Goal: Task Accomplishment & Management: Manage account settings

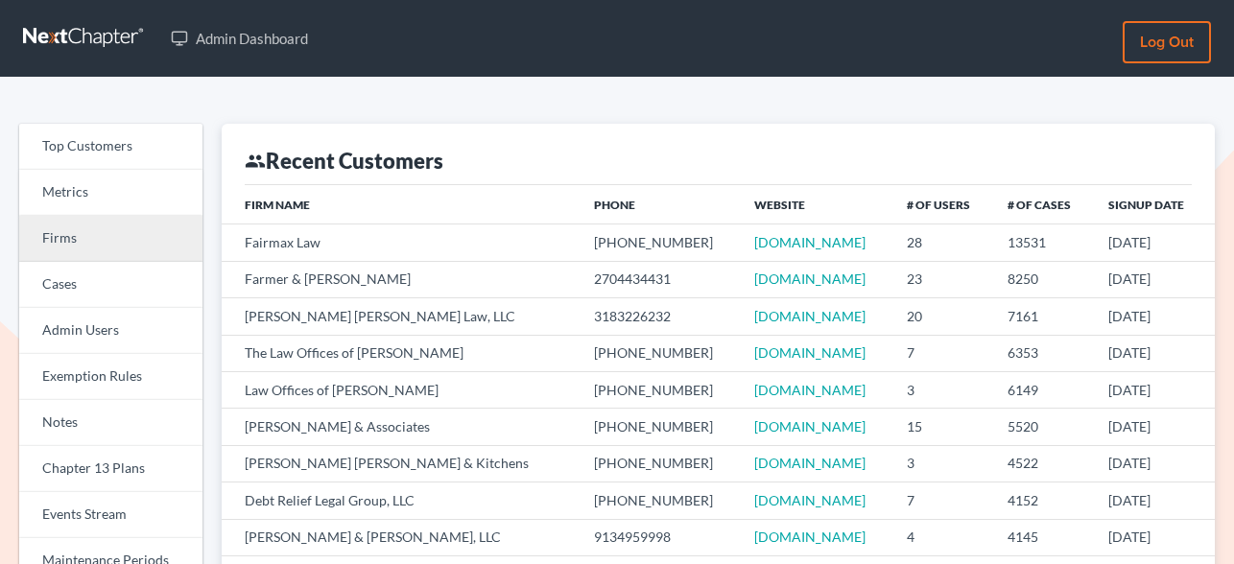
click at [95, 242] on link "Firms" at bounding box center [110, 239] width 183 height 46
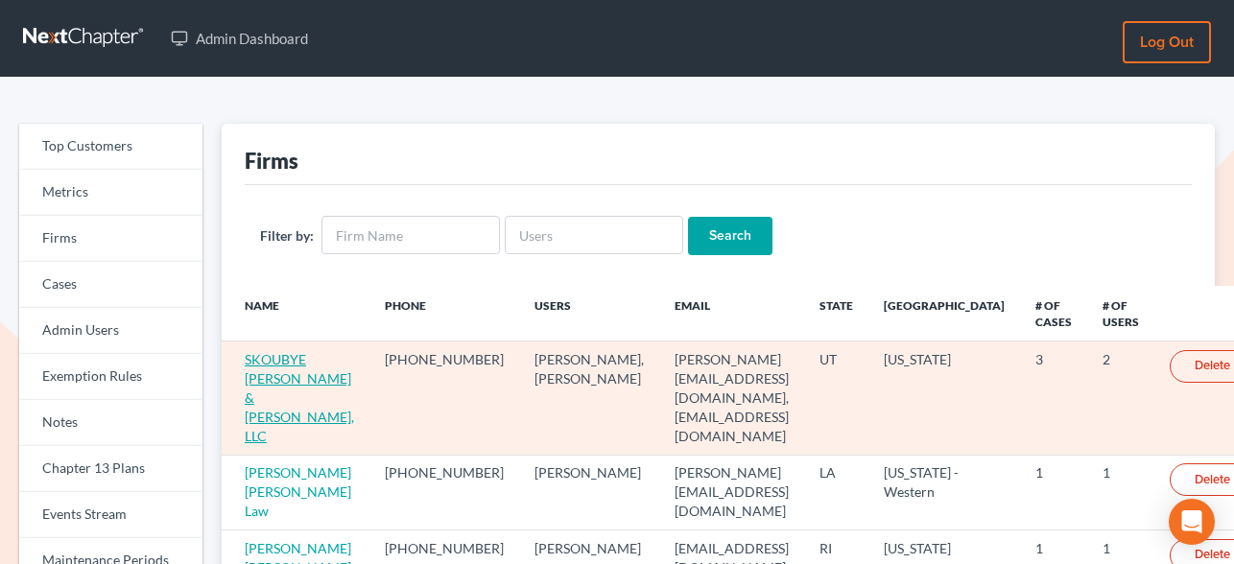
click at [263, 363] on link "SKOUBYE [PERSON_NAME] & [PERSON_NAME], LLC" at bounding box center [299, 397] width 109 height 93
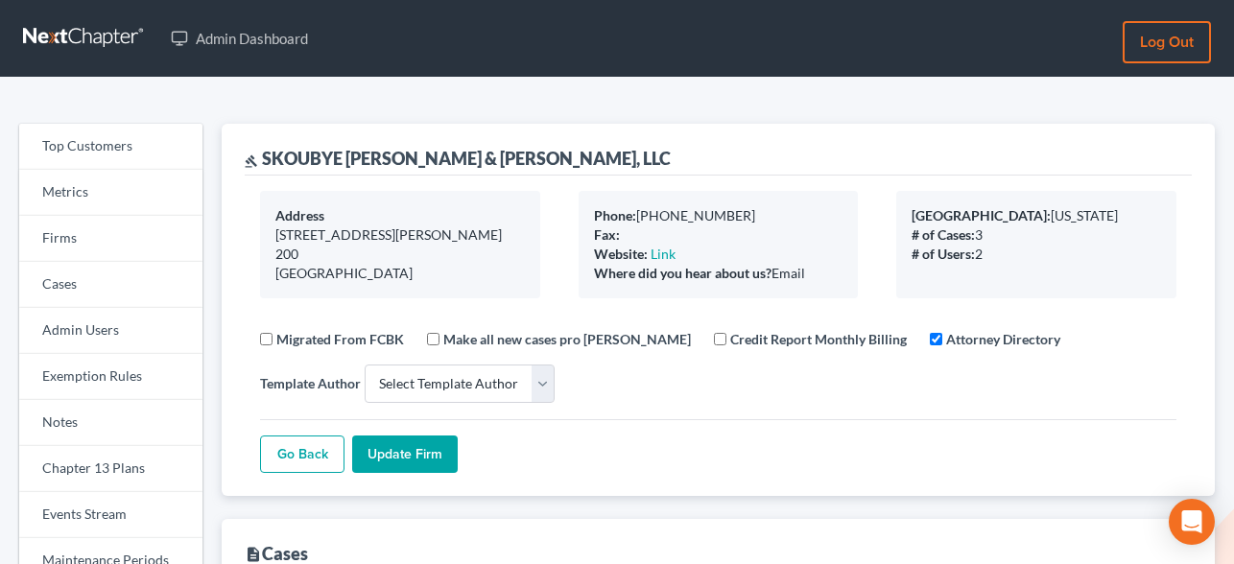
select select
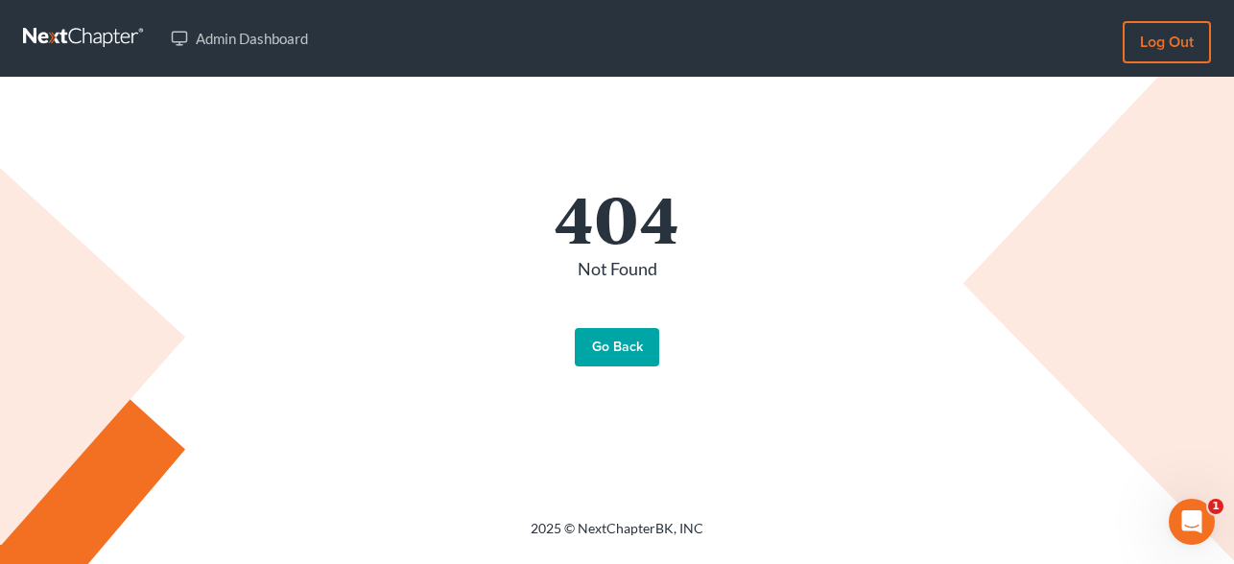
click at [623, 350] on link "Go Back" at bounding box center [617, 347] width 84 height 38
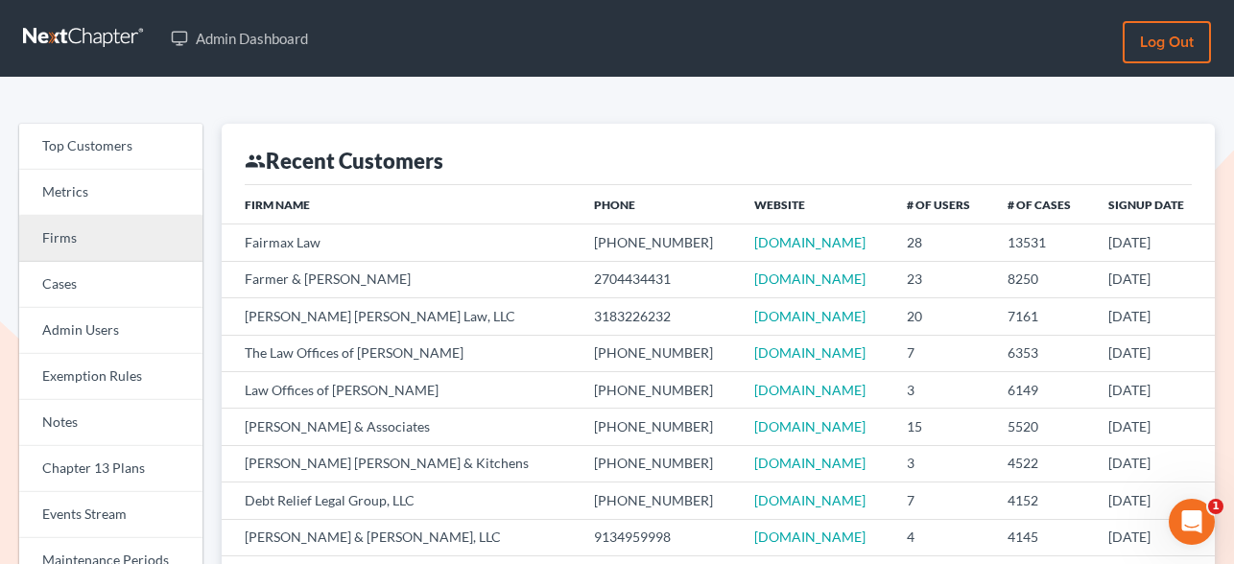
click at [71, 243] on link "Firms" at bounding box center [110, 239] width 183 height 46
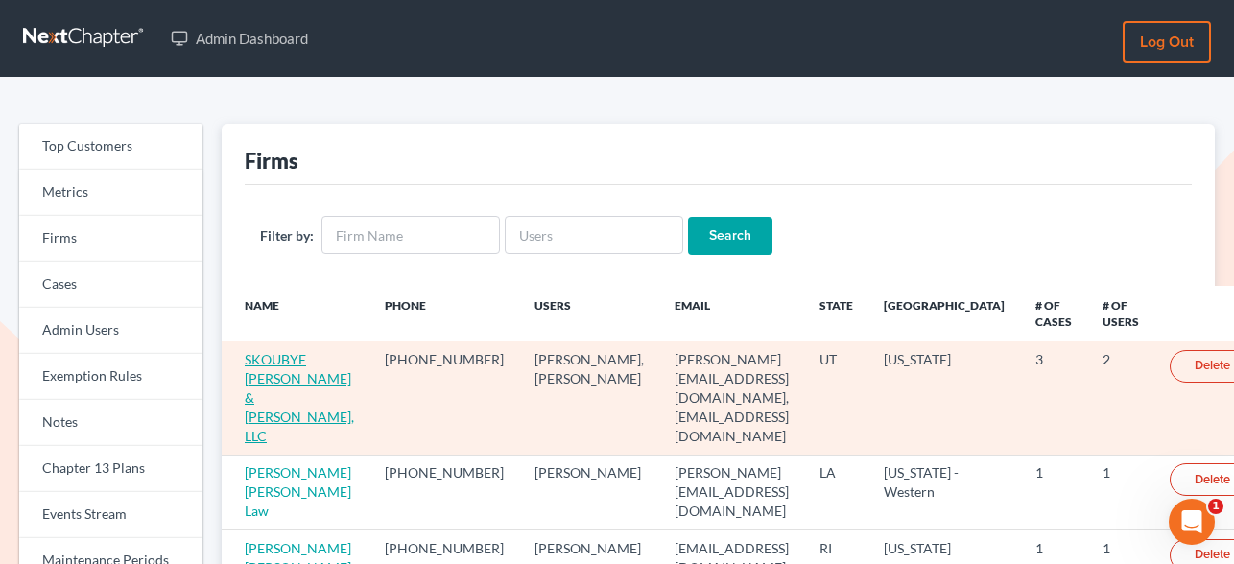
click at [265, 363] on link "SKOUBYE [PERSON_NAME] & [PERSON_NAME], LLC" at bounding box center [299, 397] width 109 height 93
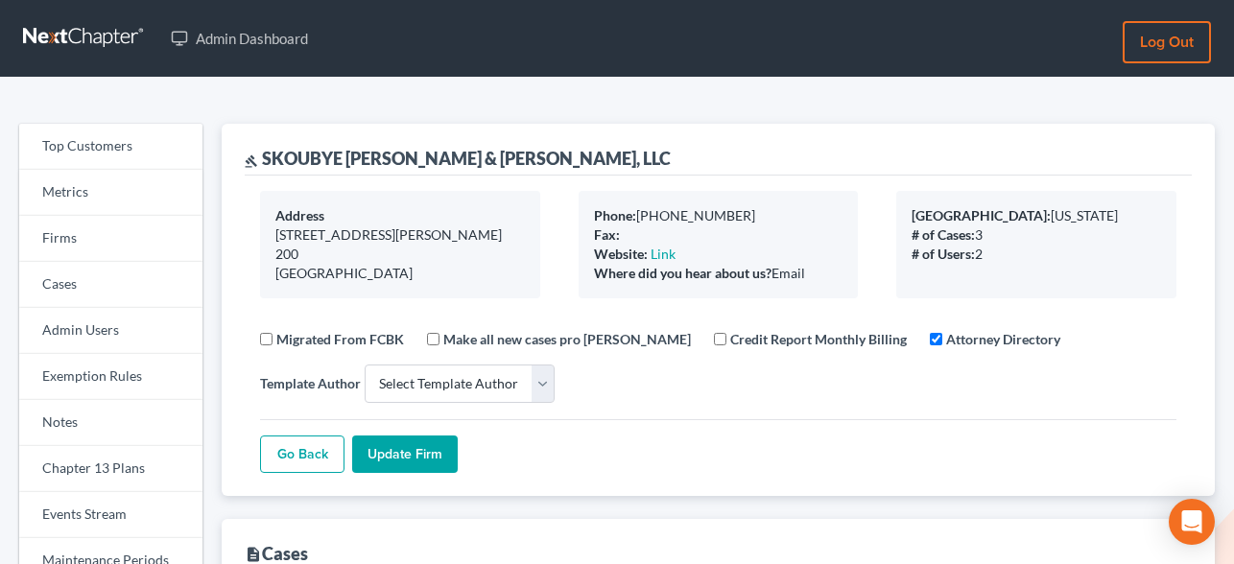
select select
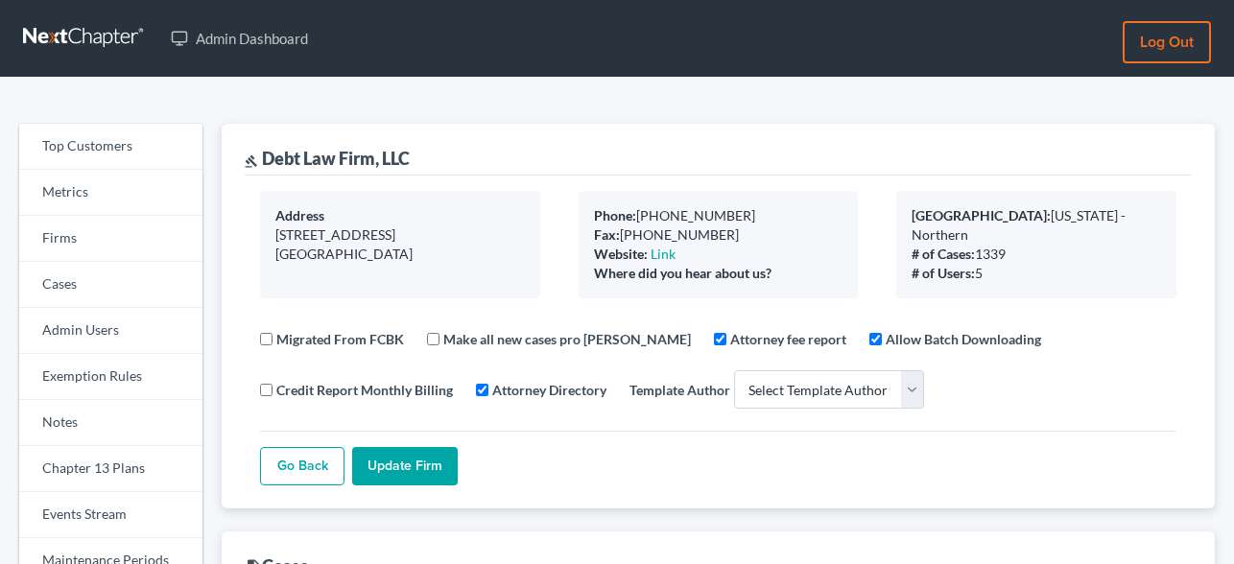
select select
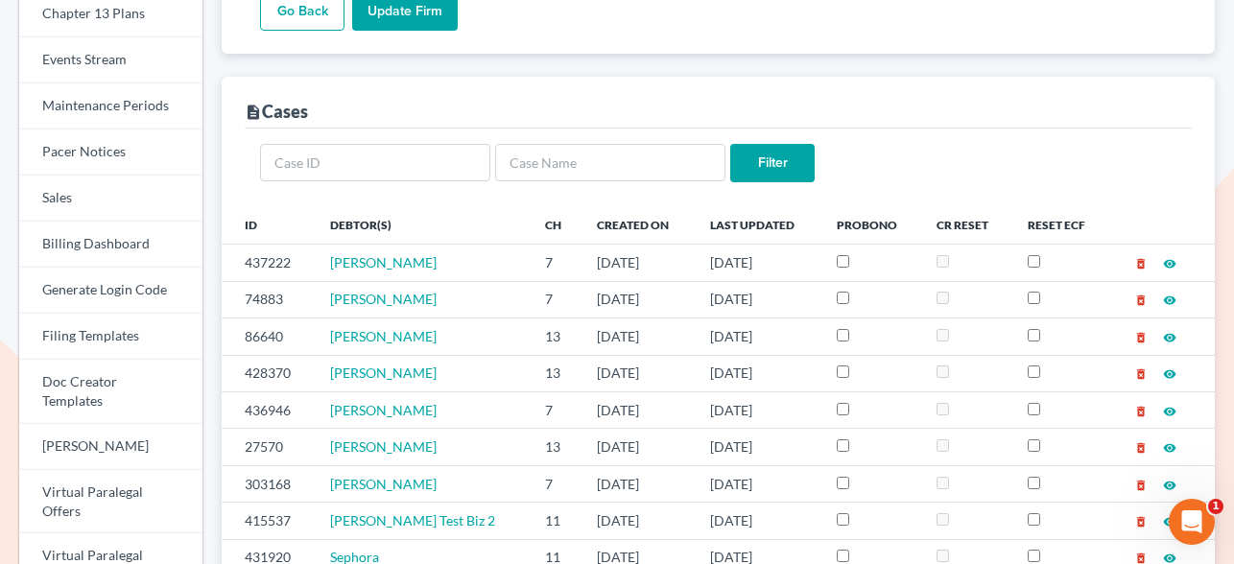
scroll to position [456, 0]
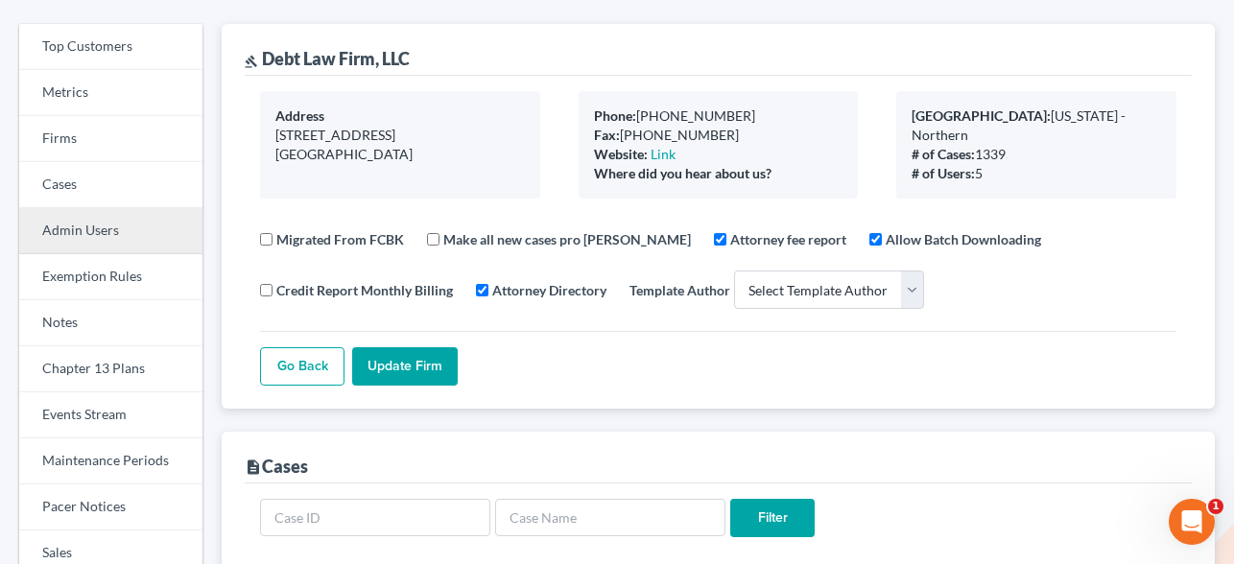
scroll to position [0, 0]
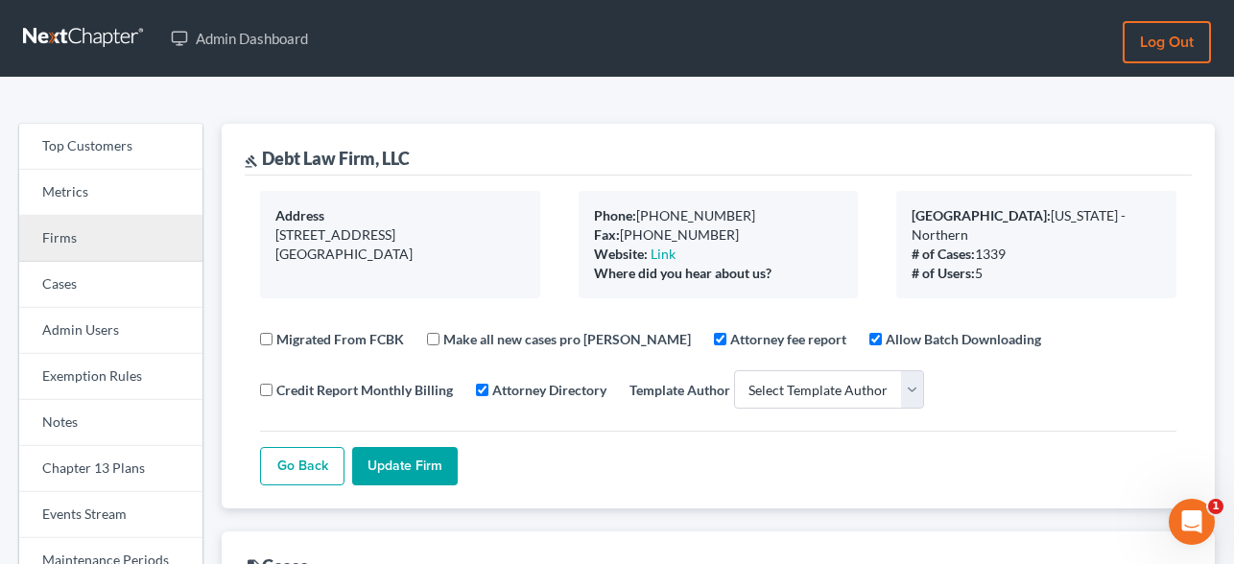
click at [71, 235] on link "Firms" at bounding box center [110, 239] width 183 height 46
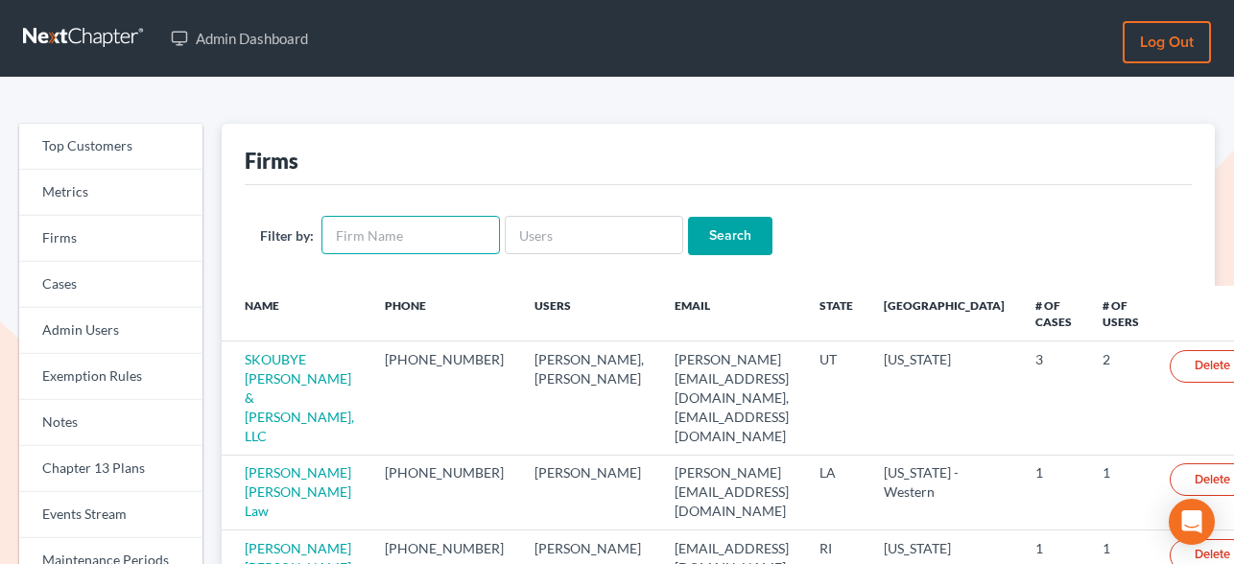
click at [459, 238] on input "text" at bounding box center [410, 235] width 178 height 38
type input "bottomline"
click at [688, 217] on input "Search" at bounding box center [730, 236] width 84 height 38
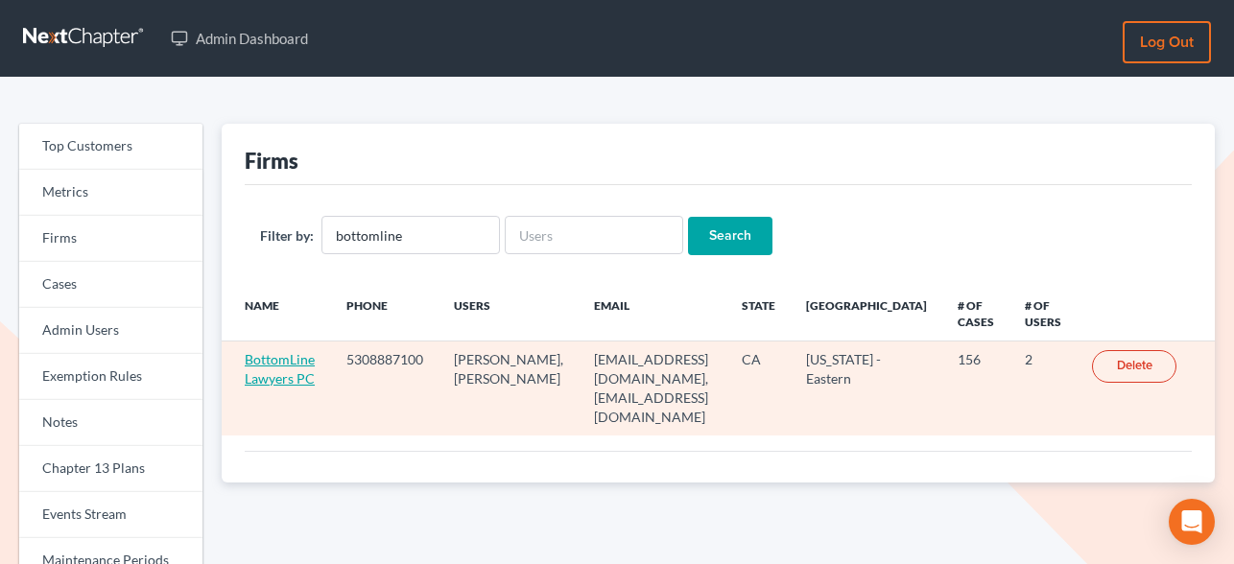
click at [295, 357] on link "BottomLine Lawyers PC" at bounding box center [280, 368] width 70 height 35
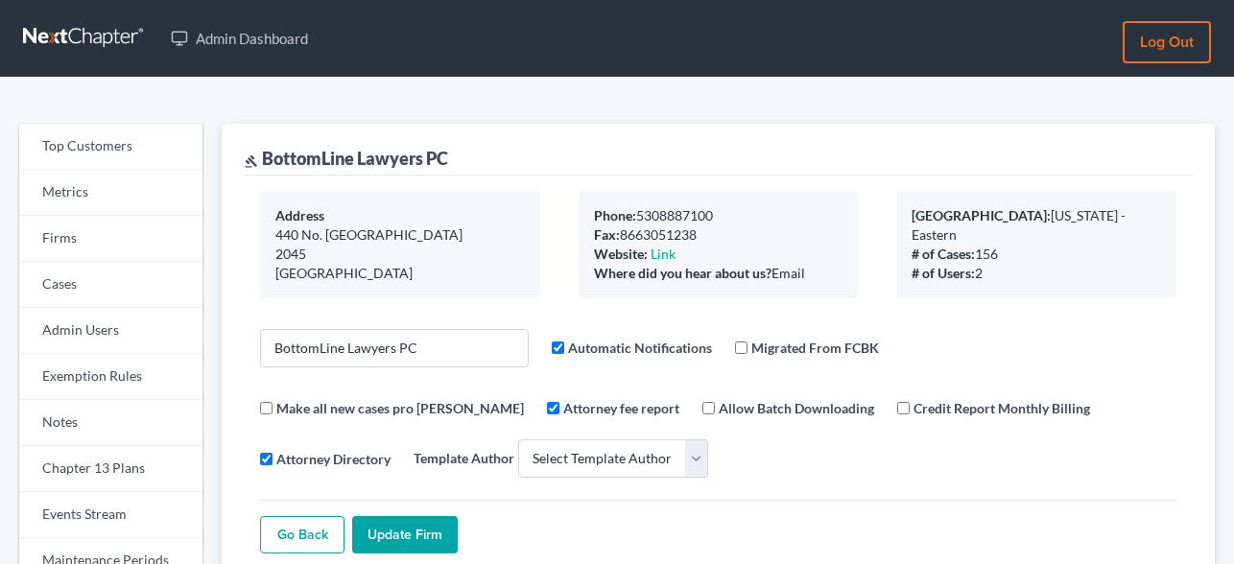
select select
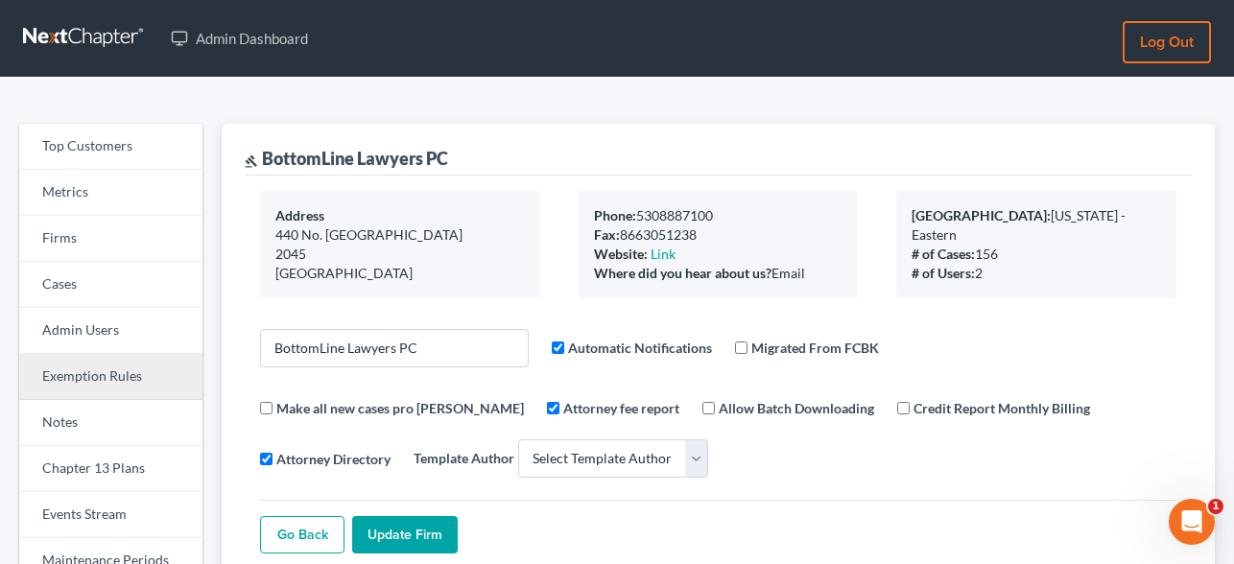
scroll to position [269, 0]
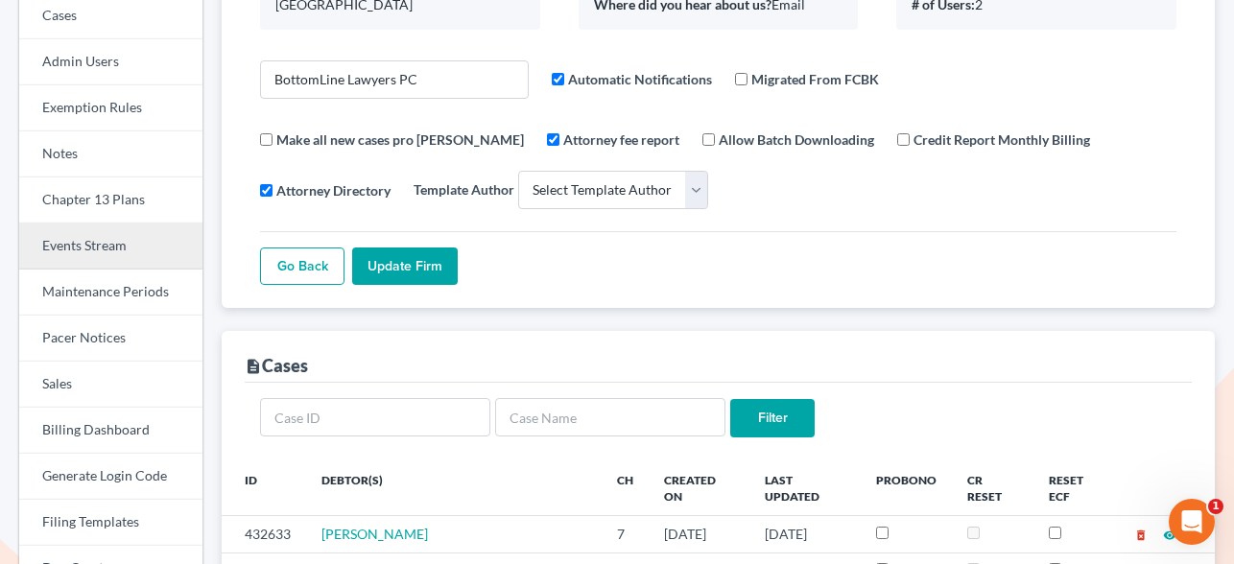
click at [109, 251] on link "Events Stream" at bounding box center [110, 246] width 183 height 46
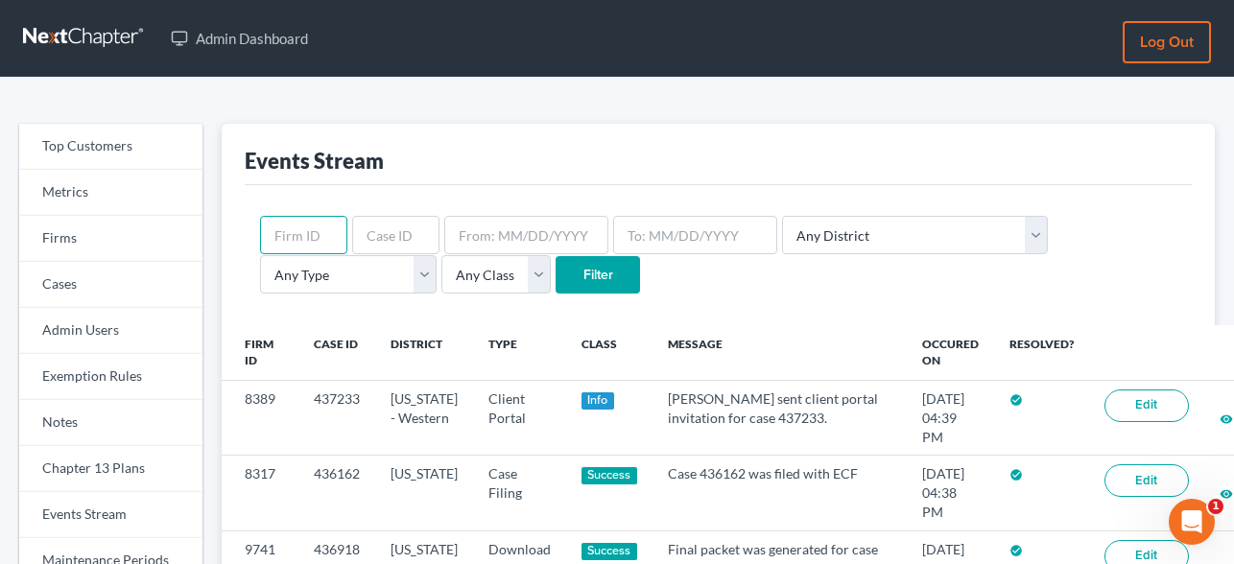
click at [329, 232] on input "text" at bounding box center [303, 235] width 87 height 38
type input "4194"
click at [555, 276] on input "Filter" at bounding box center [597, 275] width 84 height 38
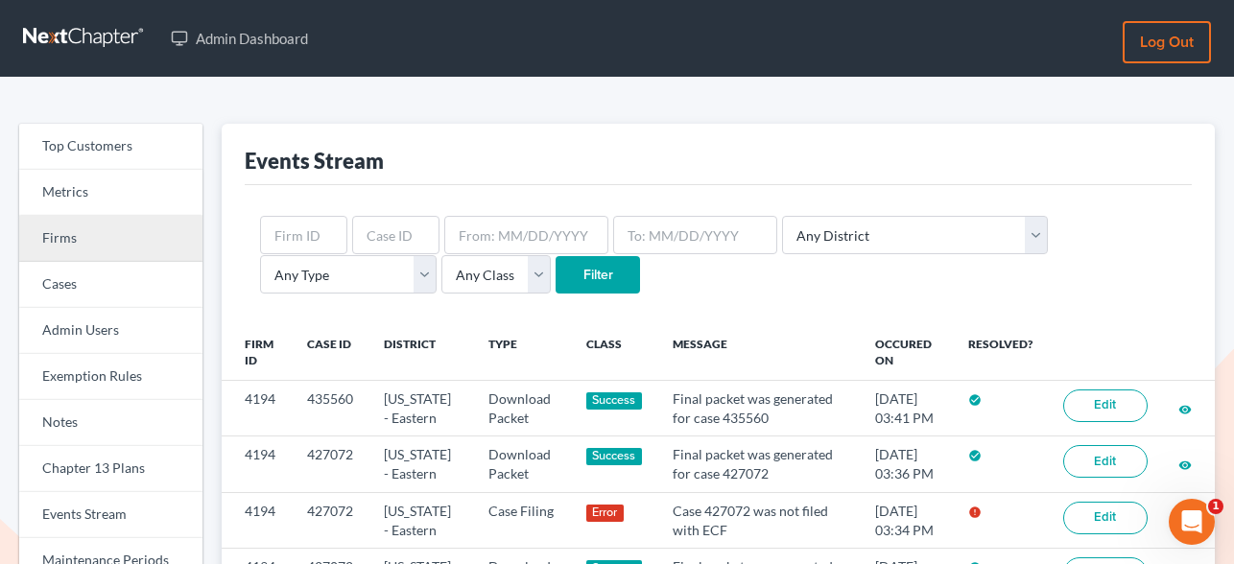
click at [85, 230] on link "Firms" at bounding box center [110, 239] width 183 height 46
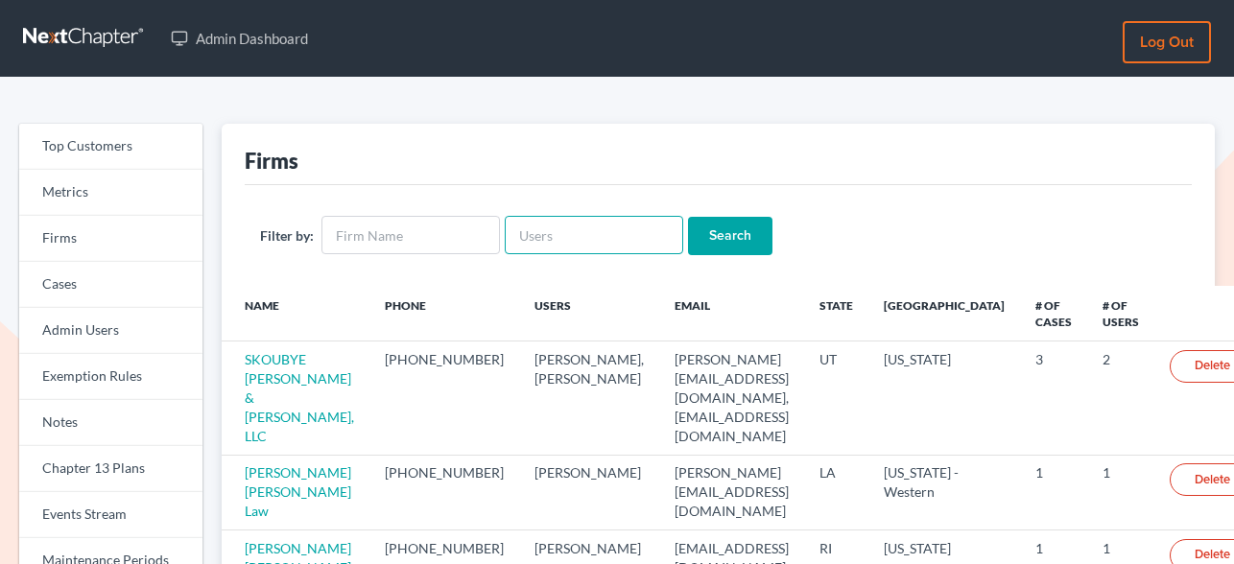
click at [567, 227] on input "text" at bounding box center [594, 235] width 178 height 38
paste input "[EMAIL_ADDRESS][DOMAIN_NAME]"
type input "[EMAIL_ADDRESS][DOMAIN_NAME]"
click at [688, 227] on input "Search" at bounding box center [730, 236] width 84 height 38
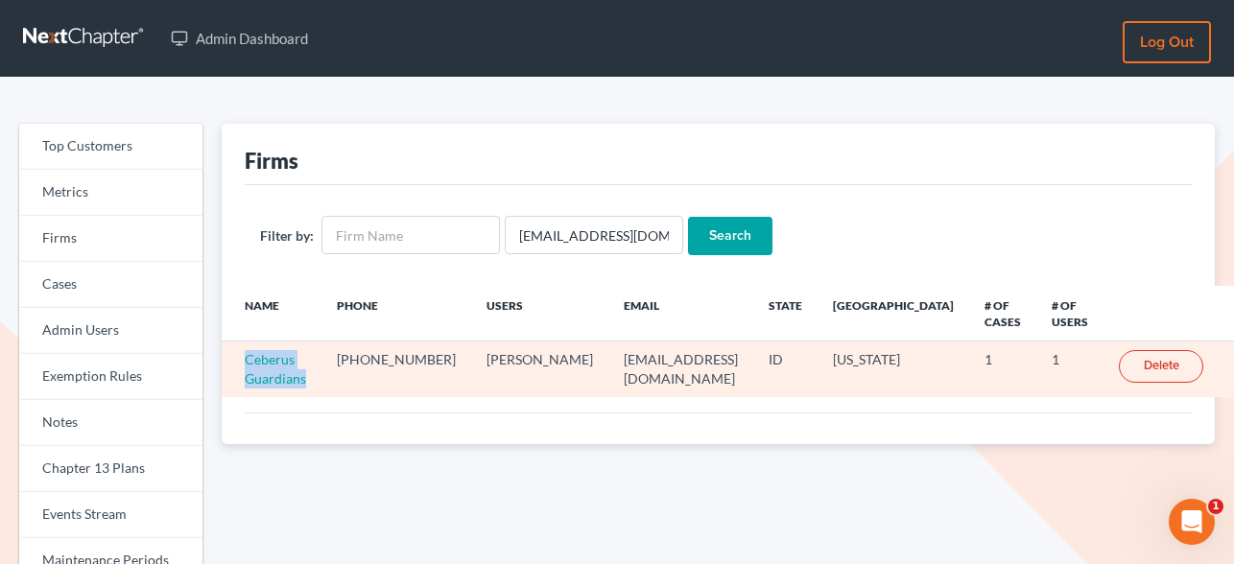
drag, startPoint x: 320, startPoint y: 383, endPoint x: 243, endPoint y: 363, distance: 80.3
click at [242, 363] on td "Ceberus Guardians" at bounding box center [272, 369] width 100 height 56
copy link "Ceberus Guardians"
click at [292, 362] on link "Ceberus Guardians" at bounding box center [275, 368] width 61 height 35
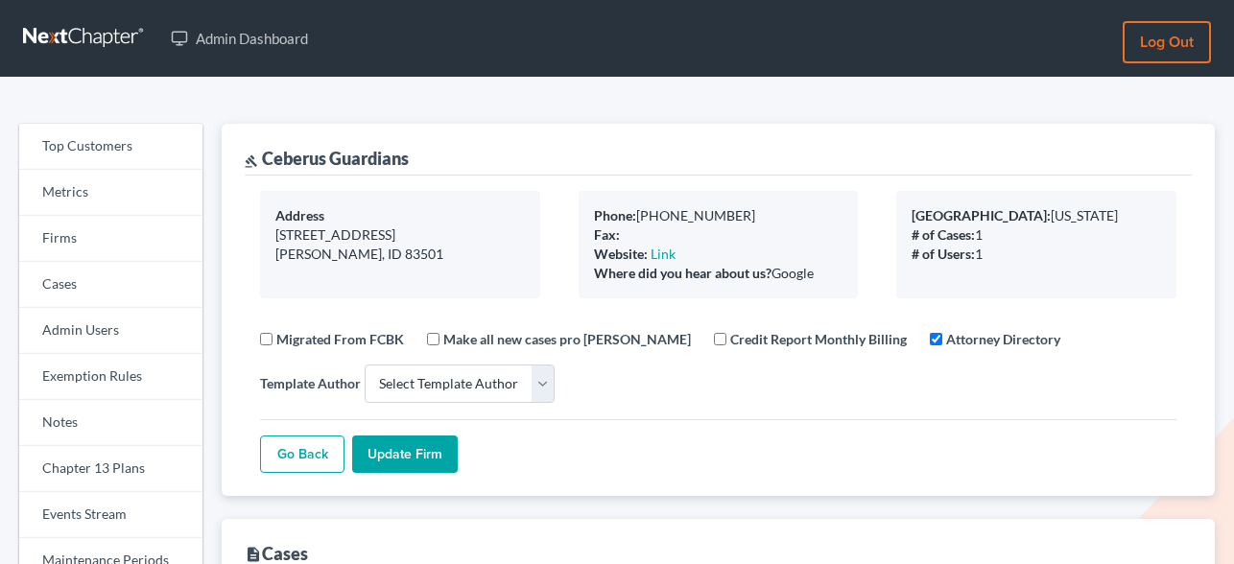
select select
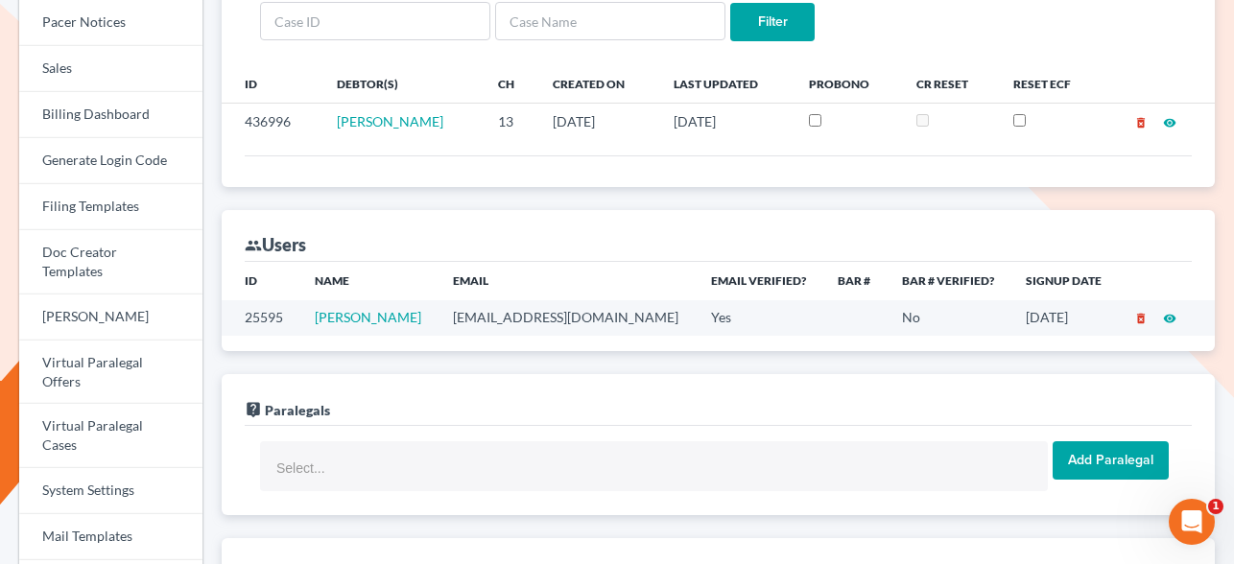
scroll to position [583, 0]
click at [1140, 318] on icon "delete_forever" at bounding box center [1140, 319] width 13 height 13
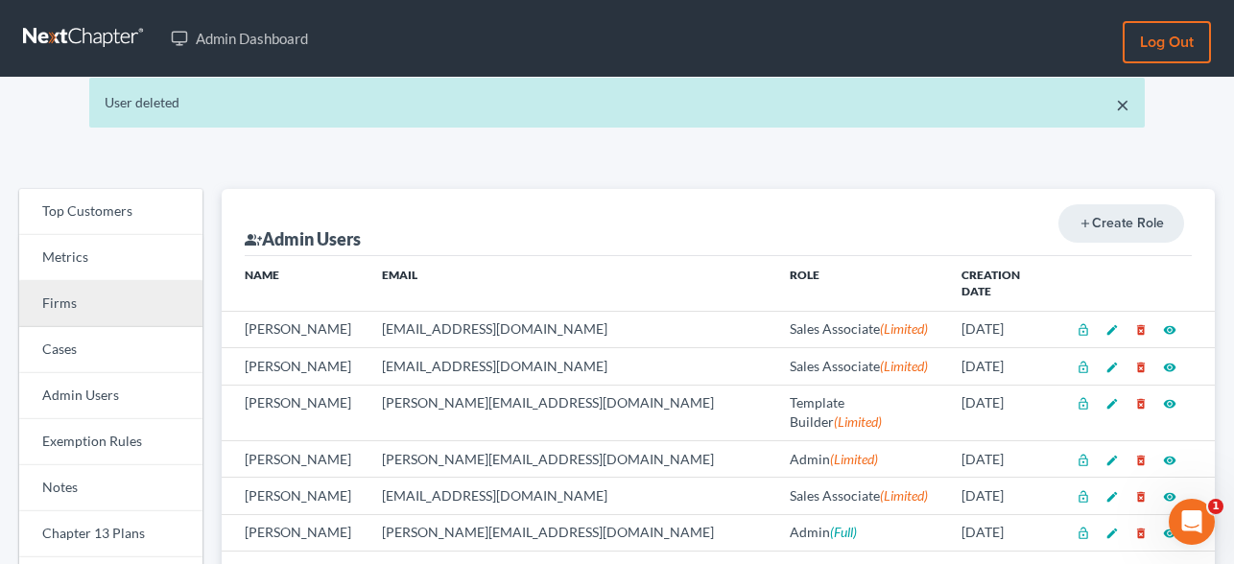
click at [73, 300] on link "Firms" at bounding box center [110, 304] width 183 height 46
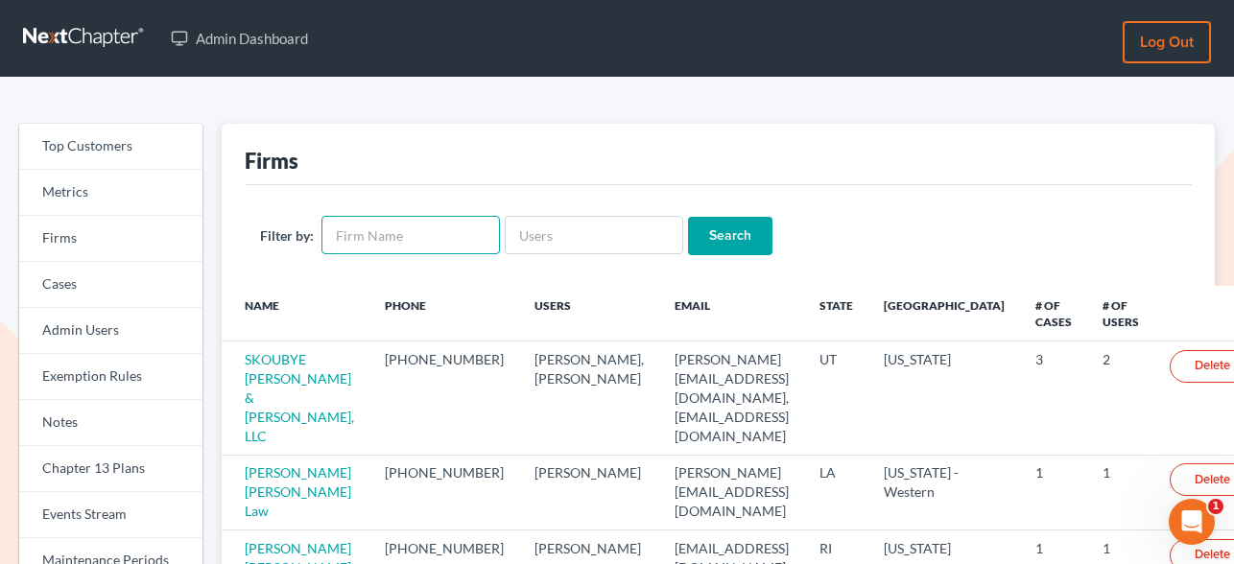
click at [471, 234] on input "text" at bounding box center [410, 235] width 178 height 38
paste input "Ceberus Guardians"
type input "Ceberus Guardians"
click at [743, 223] on input "Search" at bounding box center [730, 236] width 84 height 38
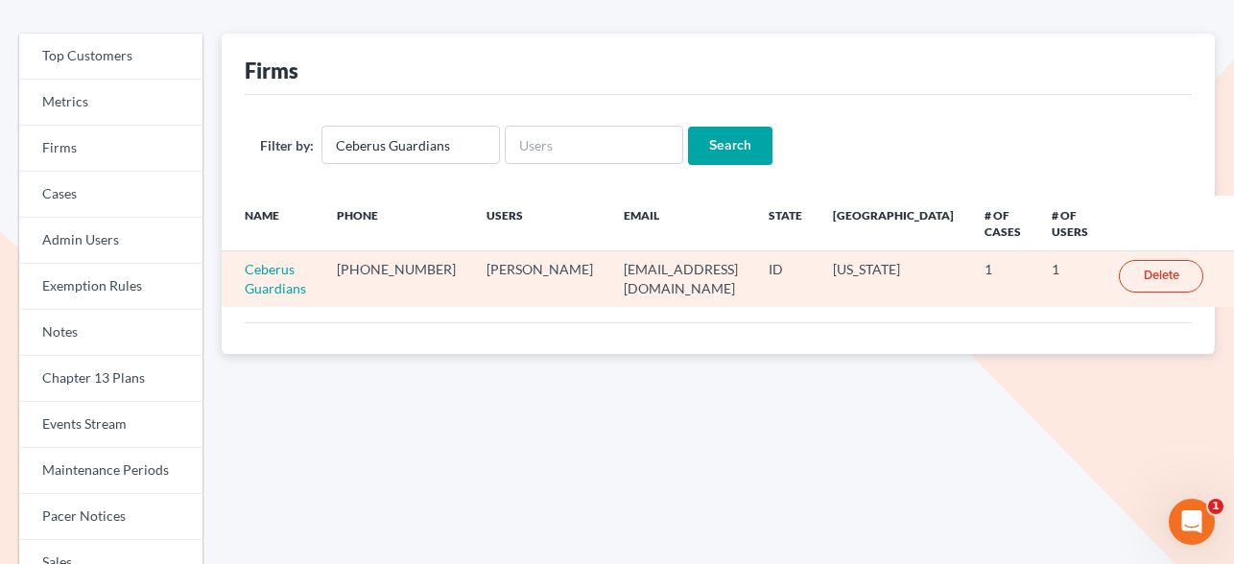
click at [1161, 280] on link "Delete" at bounding box center [1160, 276] width 84 height 33
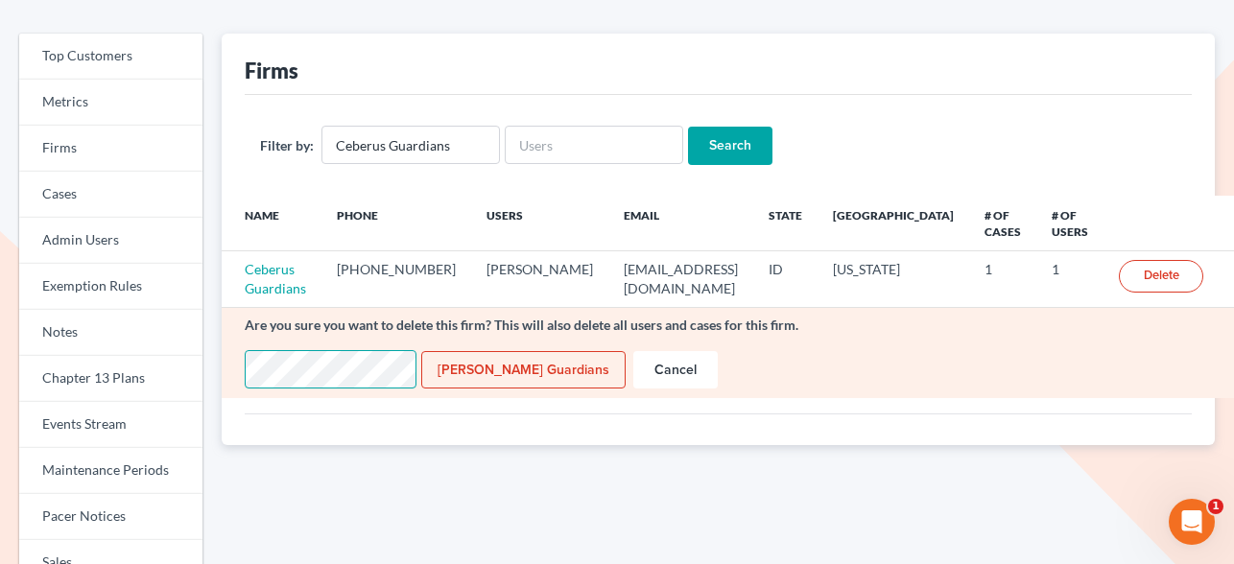
click at [519, 375] on input "Delete Ceberus Guardians" at bounding box center [523, 370] width 204 height 38
type input "Deleting..."
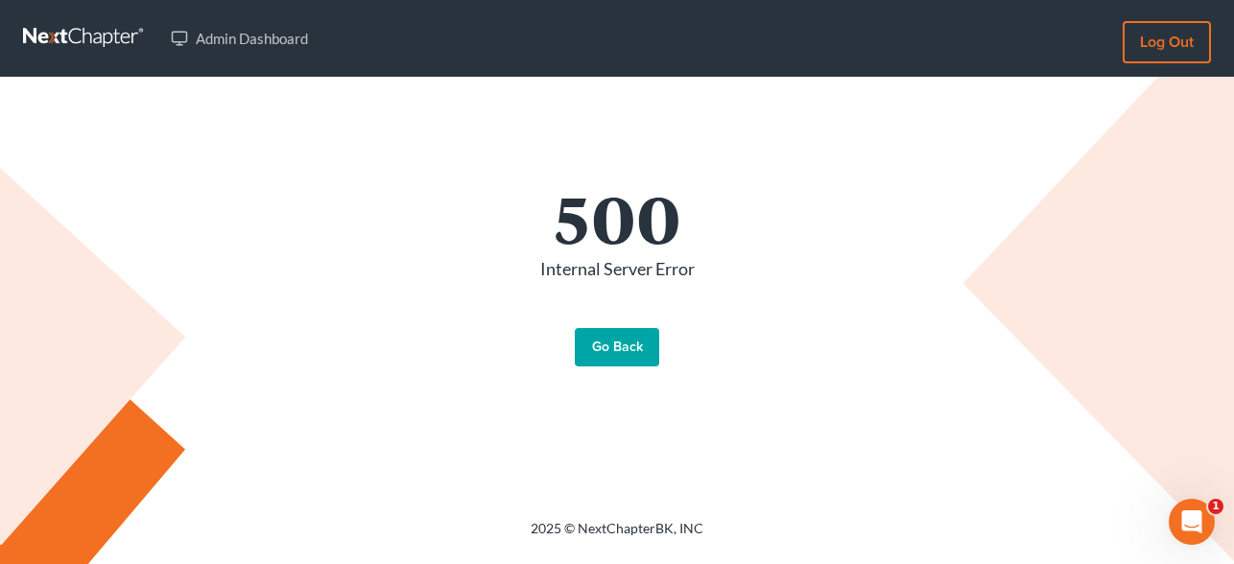
click at [620, 339] on link "Go Back" at bounding box center [617, 347] width 84 height 38
click at [607, 351] on link "Go Back" at bounding box center [617, 347] width 84 height 38
click at [194, 54] on link "Admin Dashboard" at bounding box center [239, 38] width 156 height 35
click at [102, 34] on link at bounding box center [84, 38] width 123 height 35
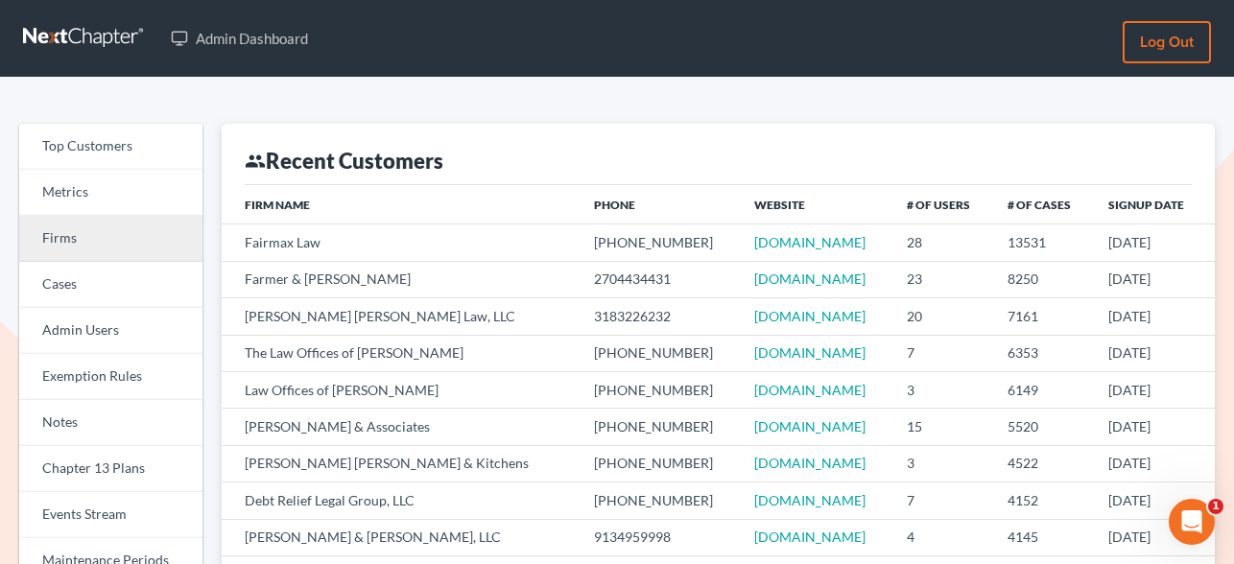
click at [89, 227] on link "Firms" at bounding box center [110, 239] width 183 height 46
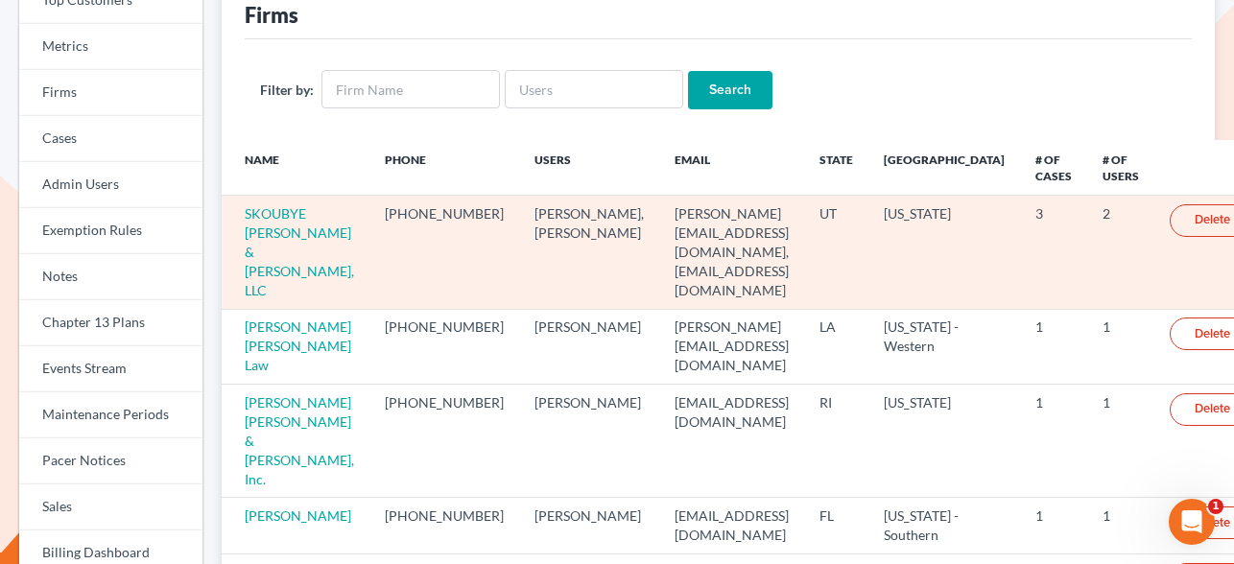
scroll to position [176, 0]
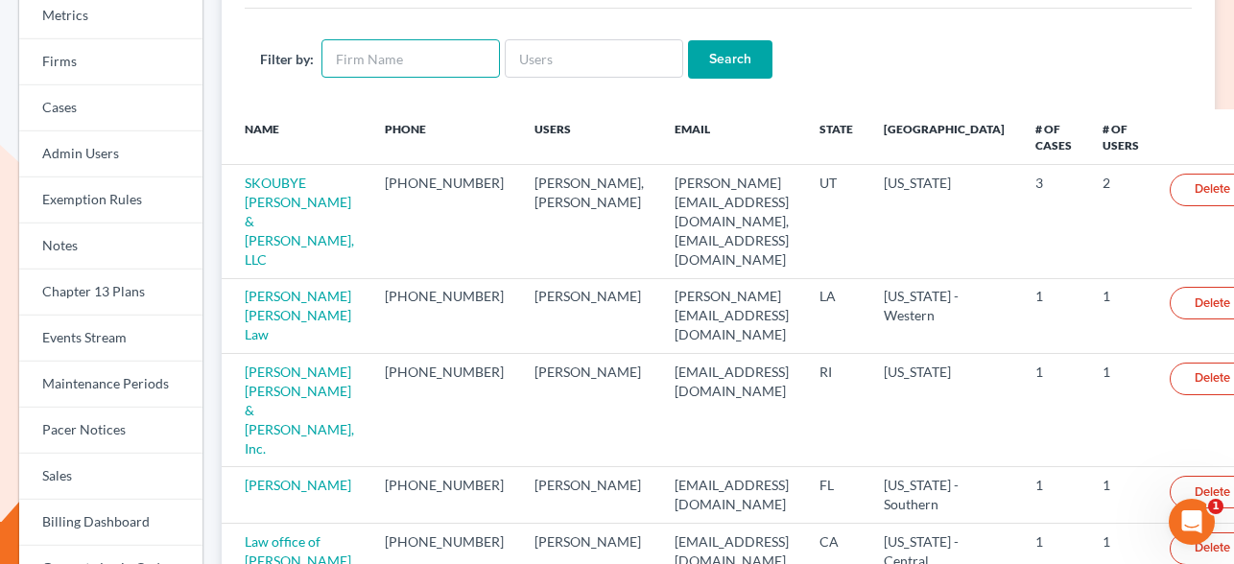
click at [397, 64] on input "text" at bounding box center [410, 58] width 178 height 38
paste input "Ceberus Guardians"
type input "Ceberus Guardians"
click at [688, 40] on input "Search" at bounding box center [730, 59] width 84 height 38
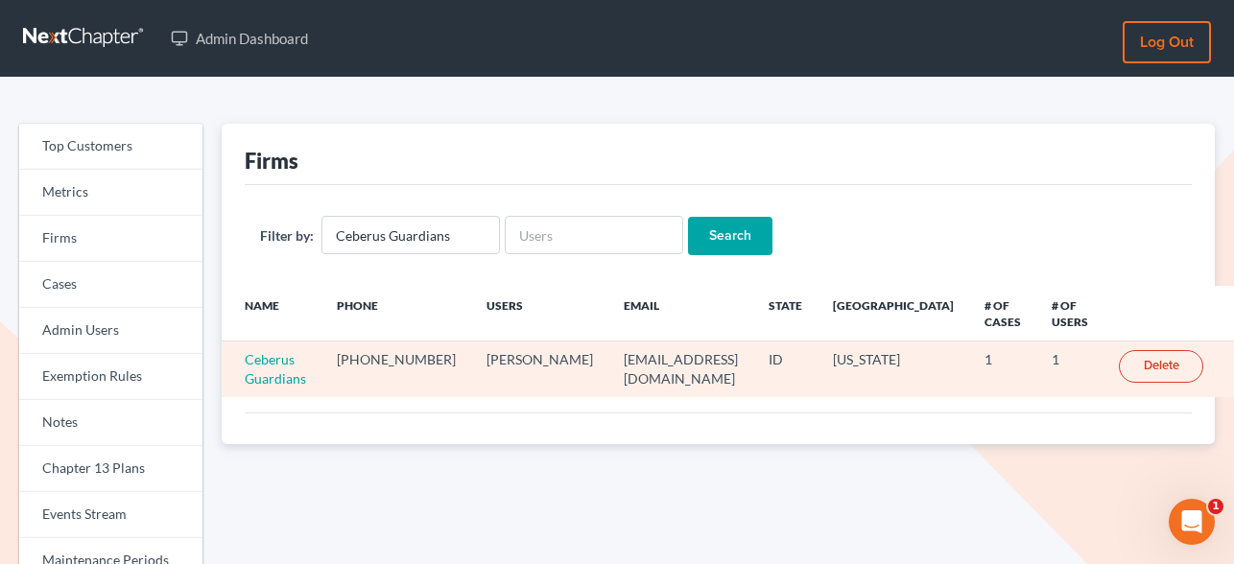
click at [282, 368] on td "Ceberus Guardians" at bounding box center [272, 369] width 100 height 56
click at [280, 364] on link "Ceberus Guardians" at bounding box center [275, 368] width 61 height 35
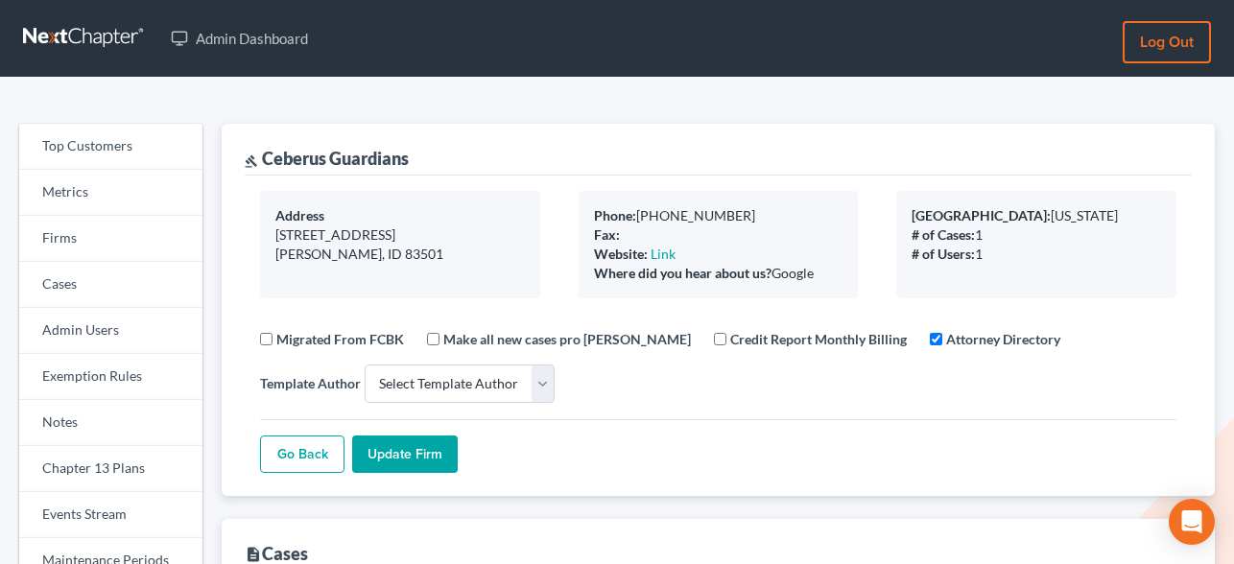
select select
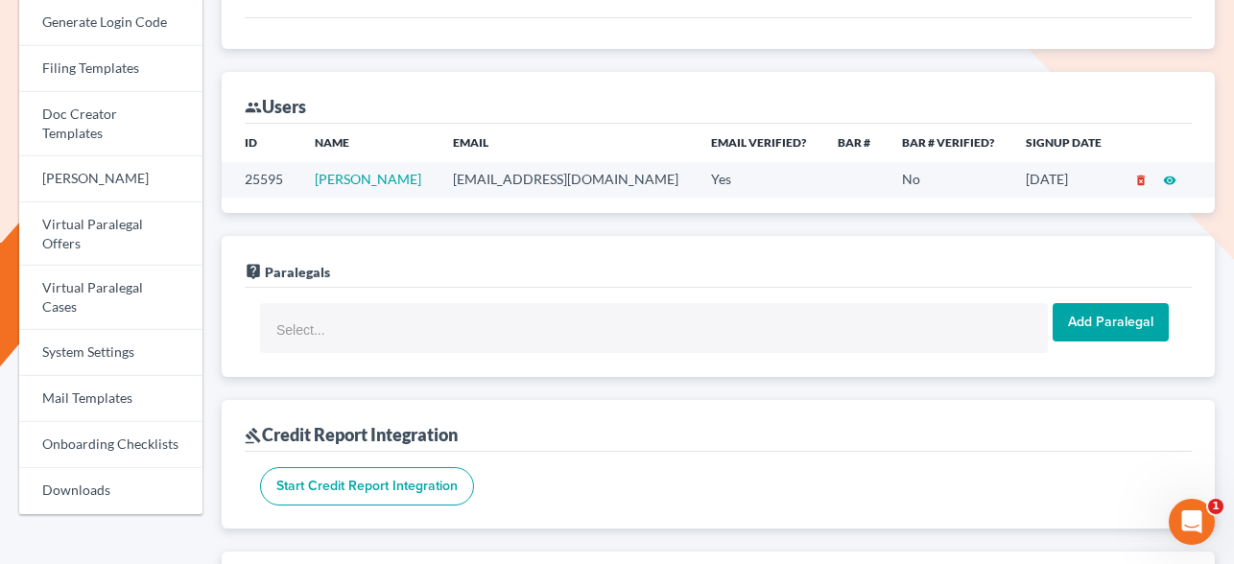
scroll to position [666, 0]
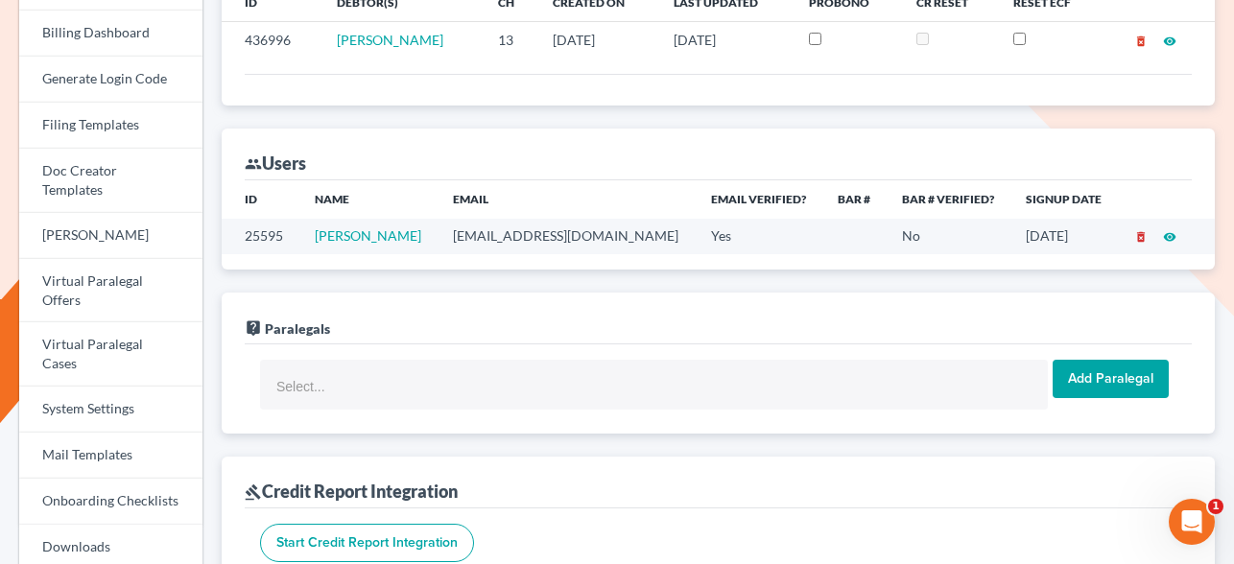
click at [1140, 237] on icon "delete_forever" at bounding box center [1140, 236] width 13 height 13
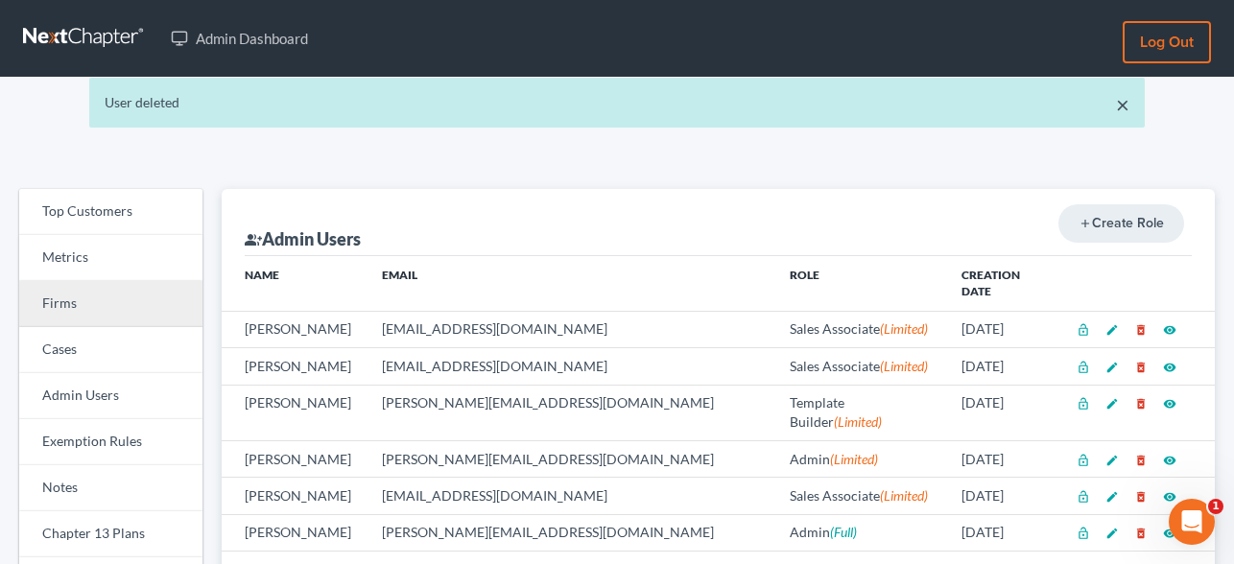
click at [95, 302] on link "Firms" at bounding box center [110, 304] width 183 height 46
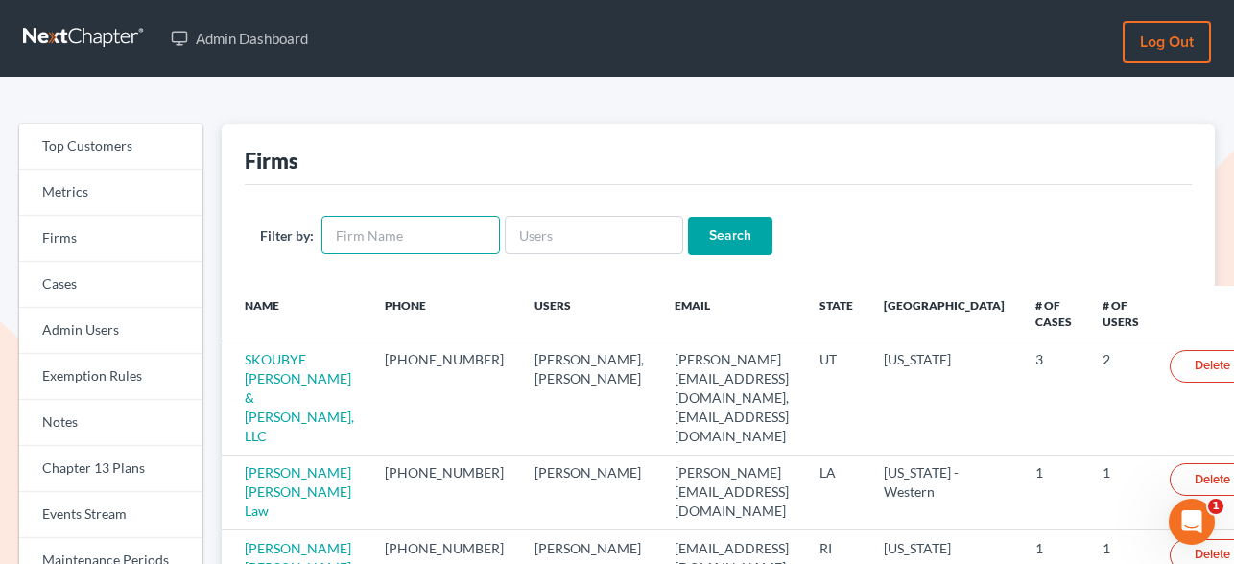
click at [398, 241] on input "text" at bounding box center [410, 235] width 178 height 38
paste input "Ceberus Guardians"
type input "Ceberus Guardians"
click at [688, 217] on input "Search" at bounding box center [730, 236] width 84 height 38
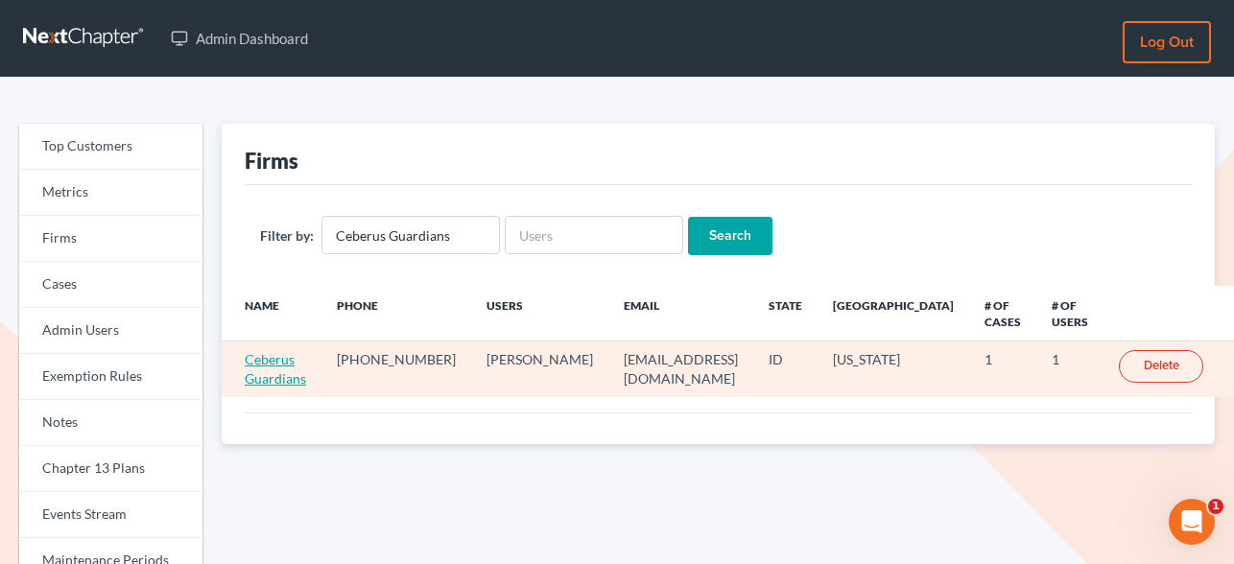
click at [281, 371] on link "Ceberus Guardians" at bounding box center [275, 368] width 61 height 35
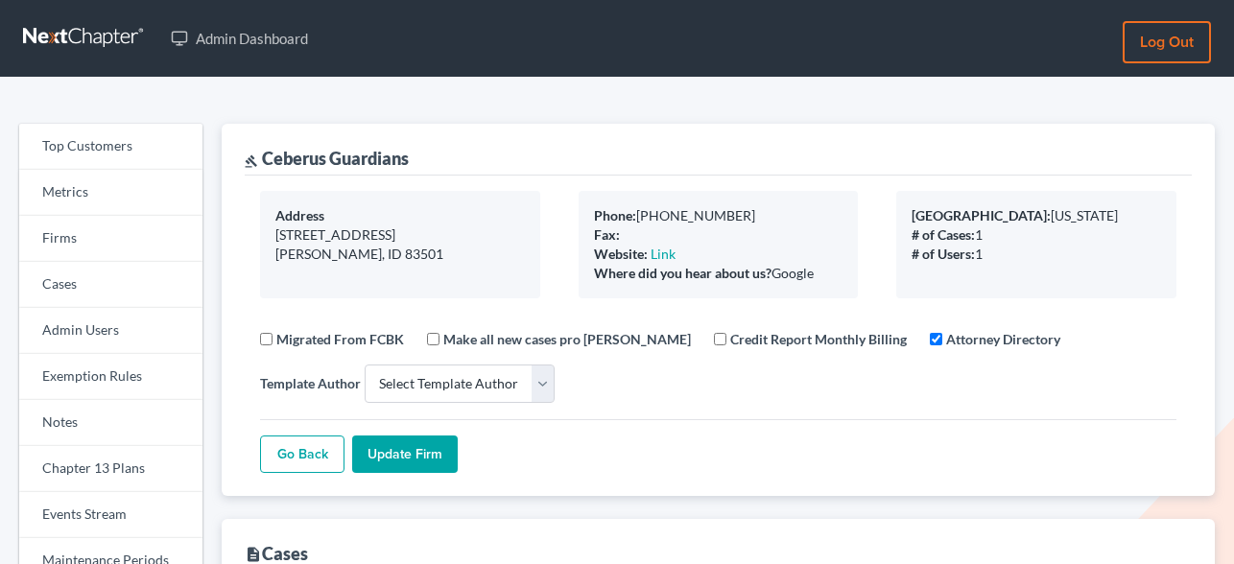
select select
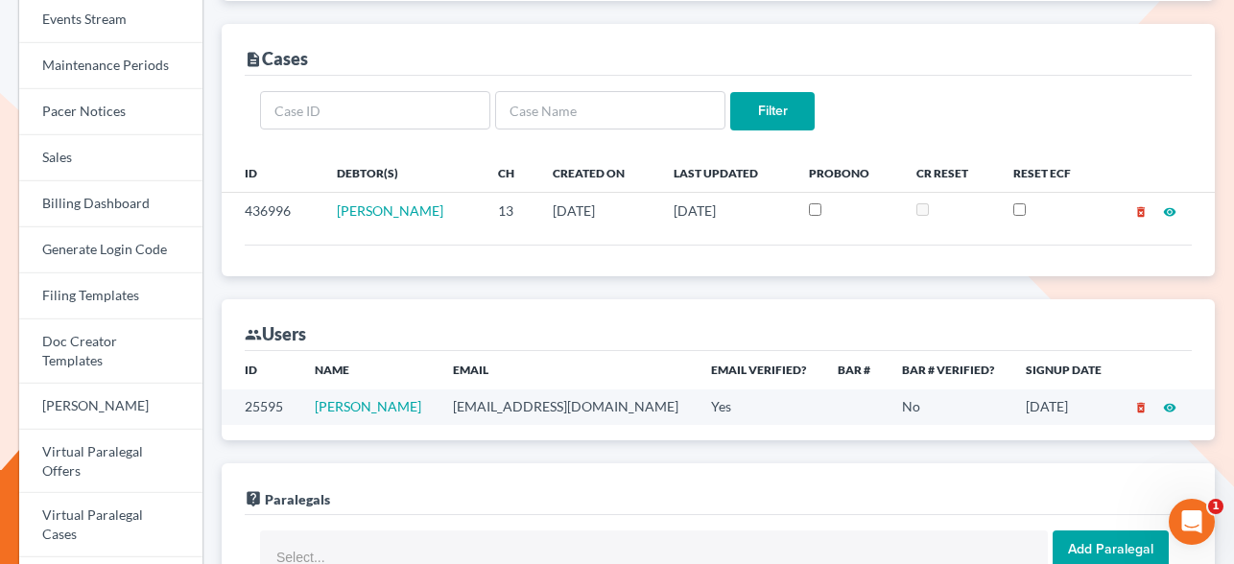
scroll to position [103, 0]
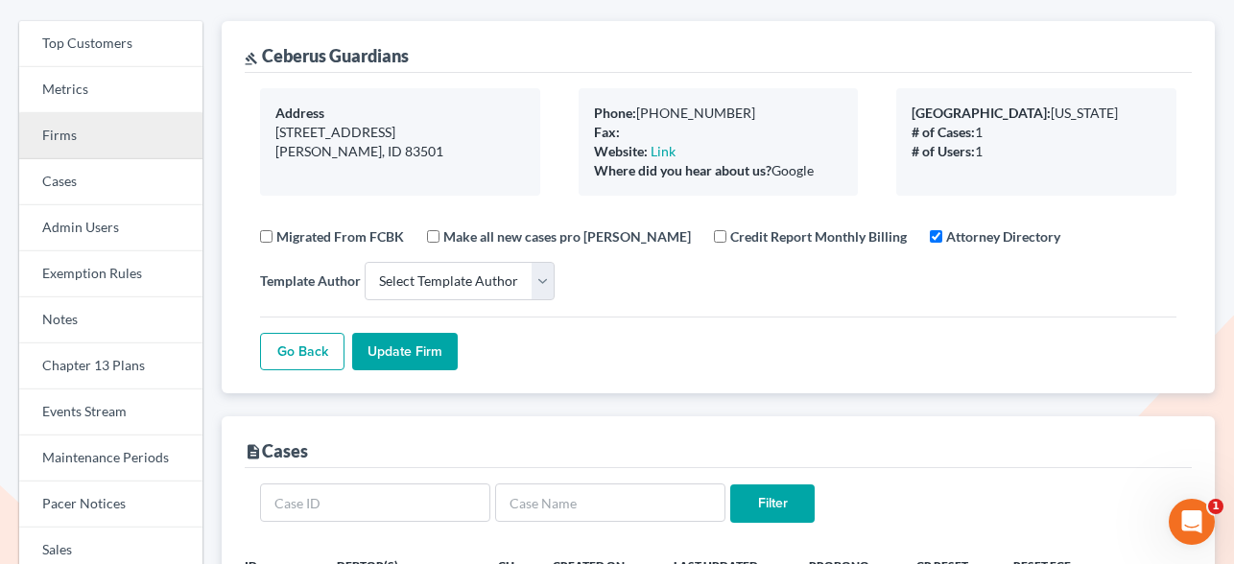
click at [66, 132] on link "Firms" at bounding box center [110, 136] width 183 height 46
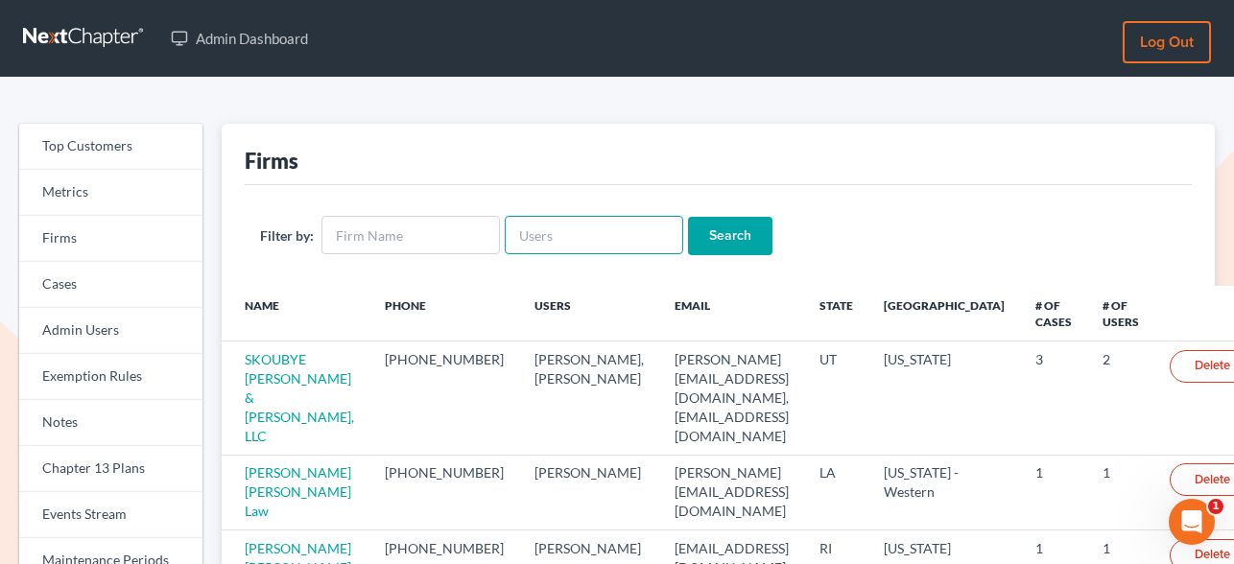
click at [518, 228] on input "text" at bounding box center [594, 235] width 178 height 38
paste input "[EMAIL_ADDRESS][DOMAIN_NAME]"
type input "[EMAIL_ADDRESS][DOMAIN_NAME]"
click at [688, 217] on input "Search" at bounding box center [730, 236] width 84 height 38
